Goal: Task Accomplishment & Management: Use online tool/utility

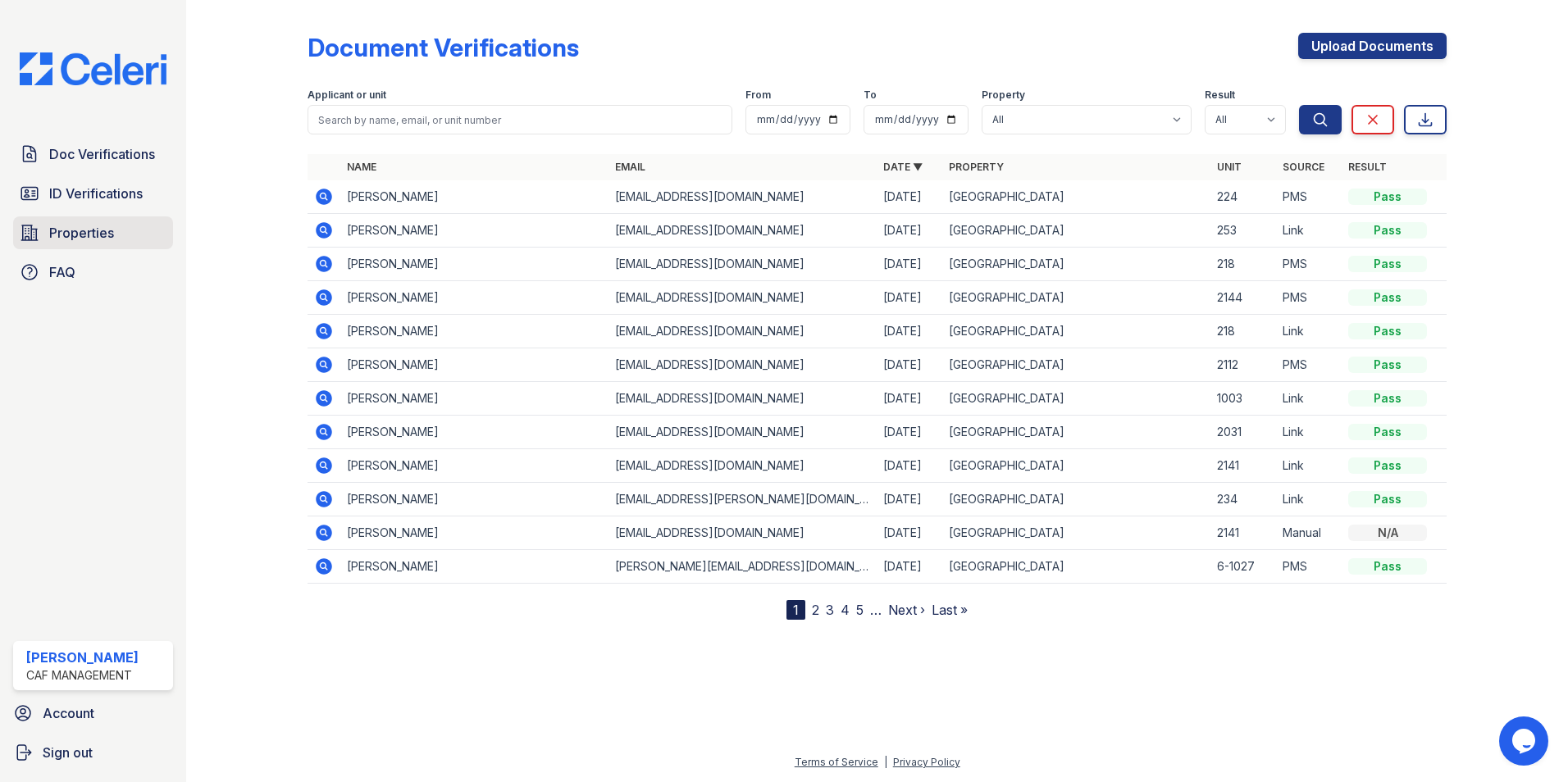
click at [92, 238] on span "Properties" at bounding box center [81, 233] width 64 height 19
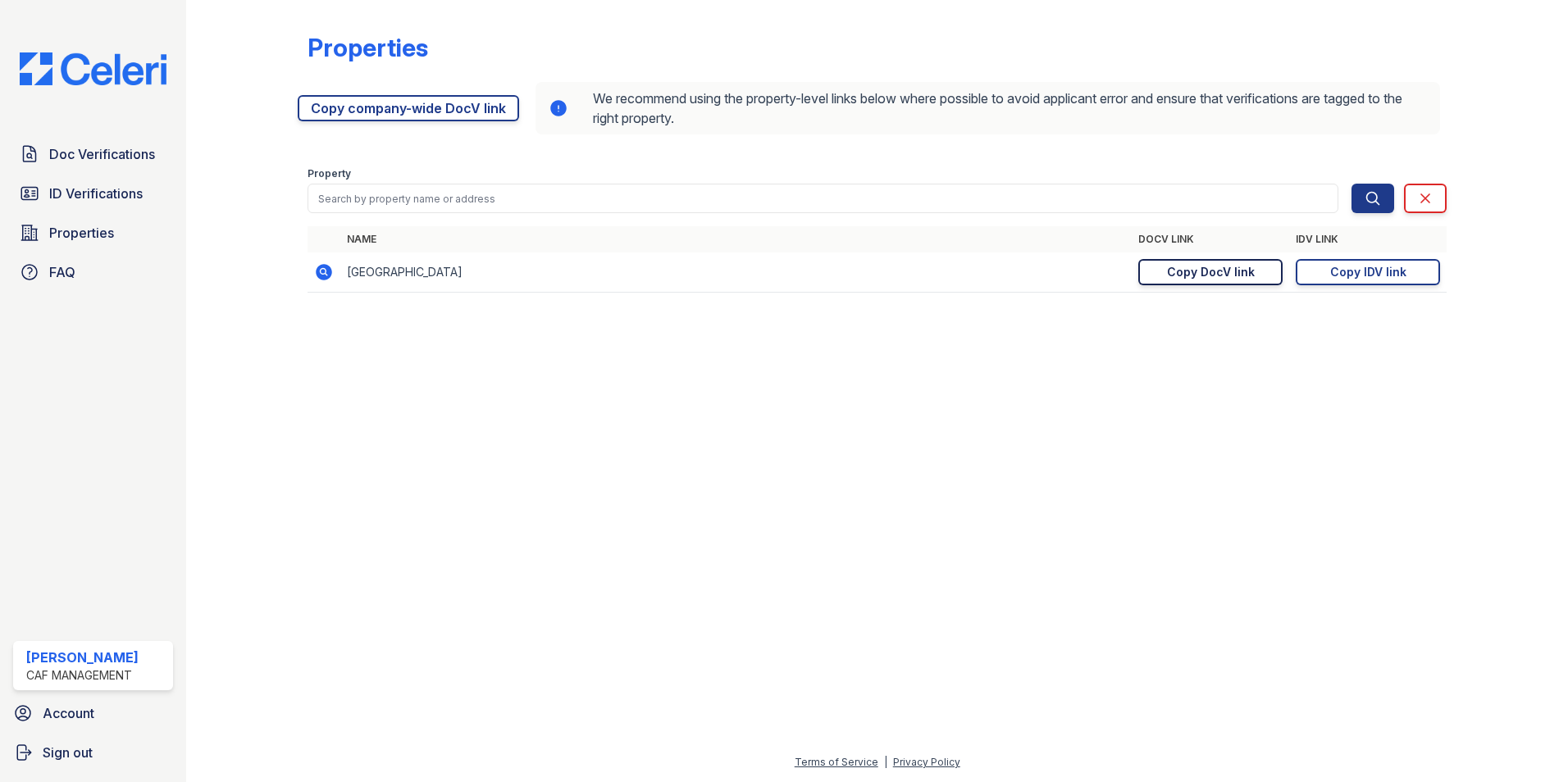
click at [1225, 275] on div "Copy DocV link" at bounding box center [1210, 272] width 87 height 17
click at [1363, 274] on div "Copy IDV link" at bounding box center [1368, 272] width 76 height 17
click at [86, 144] on link "Doc Verifications" at bounding box center [93, 153] width 160 height 33
